Goal: Navigation & Orientation: Find specific page/section

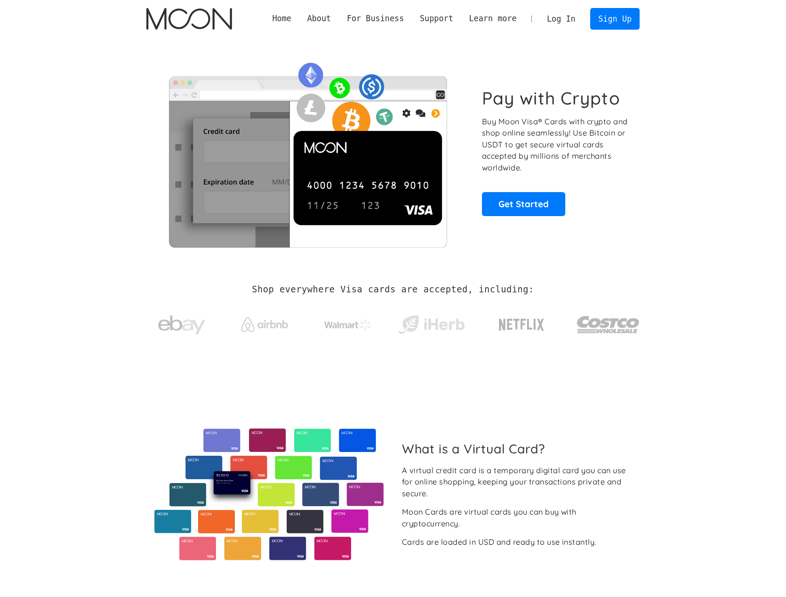
click at [554, 25] on link "Log In" at bounding box center [561, 18] width 44 height 21
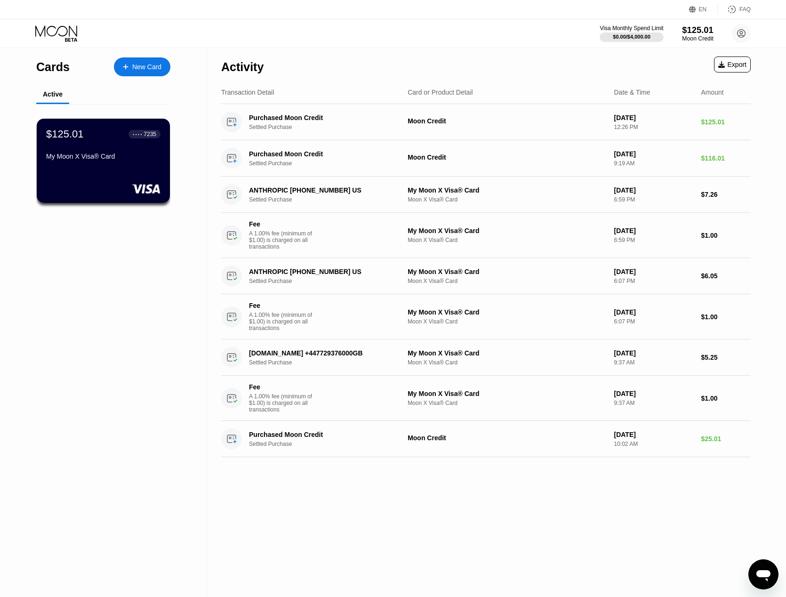
click at [694, 30] on div "$125.01" at bounding box center [698, 30] width 32 height 10
